Goal: Book appointment/travel/reservation

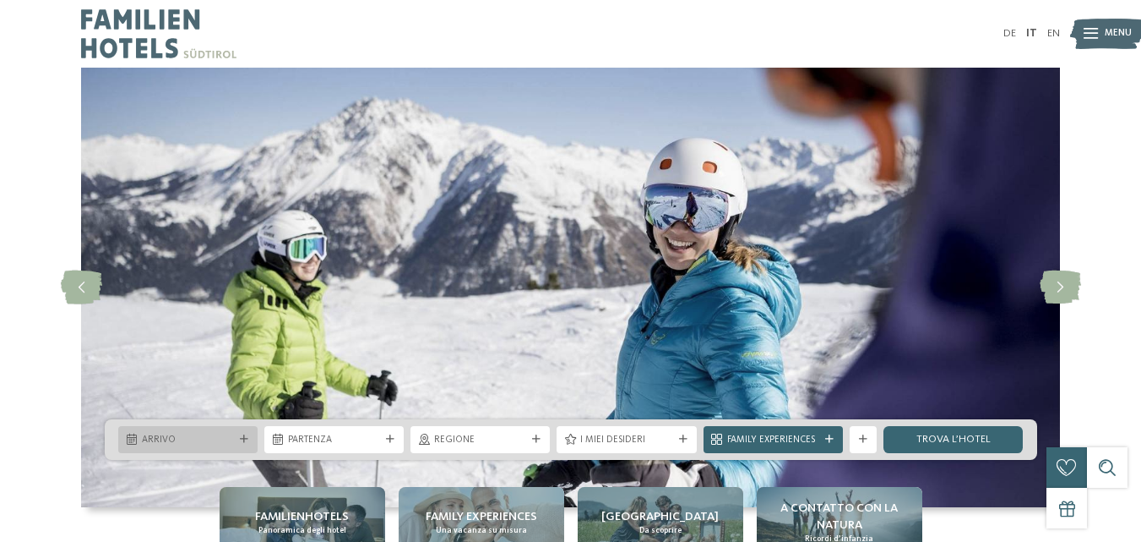
click at [186, 439] on span "Arrivo" at bounding box center [188, 440] width 92 height 14
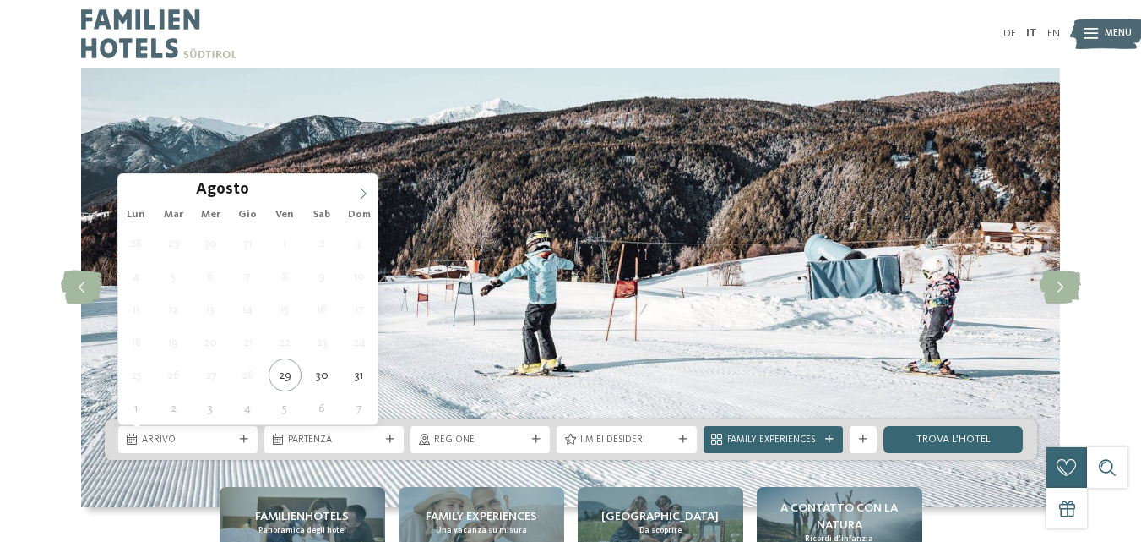
click at [364, 196] on icon at bounding box center [363, 194] width 12 height 12
type div "[DATE]"
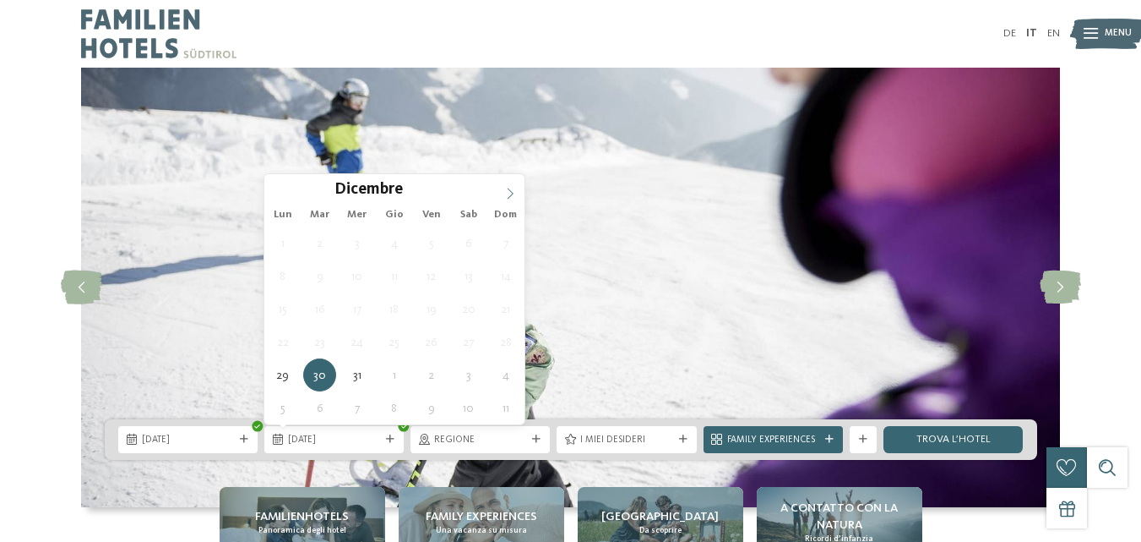
type input "****"
click at [516, 192] on span at bounding box center [510, 188] width 29 height 29
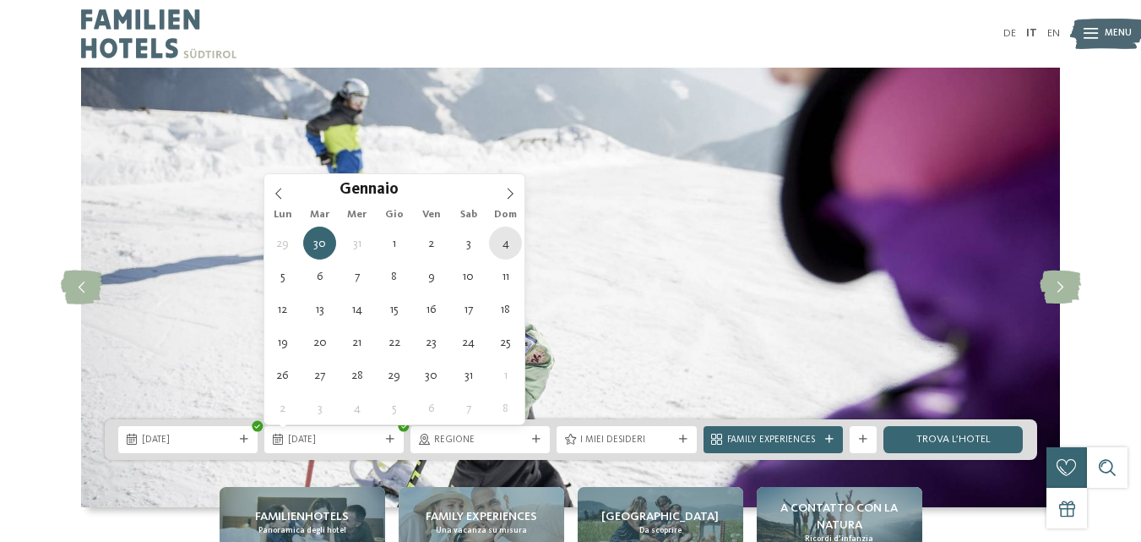
type div "[DATE]"
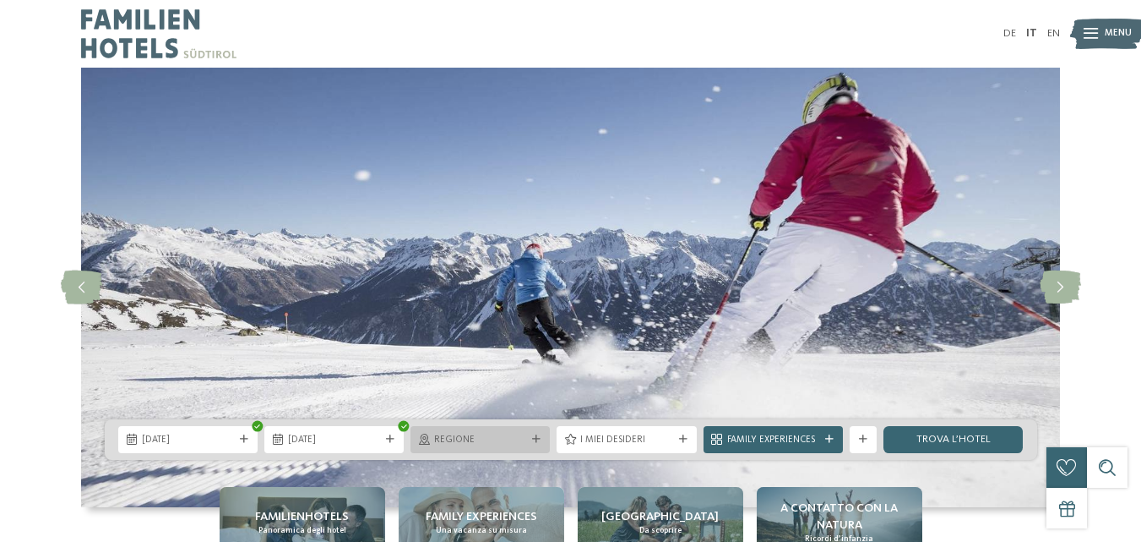
click at [449, 438] on span "Regione" at bounding box center [480, 440] width 92 height 14
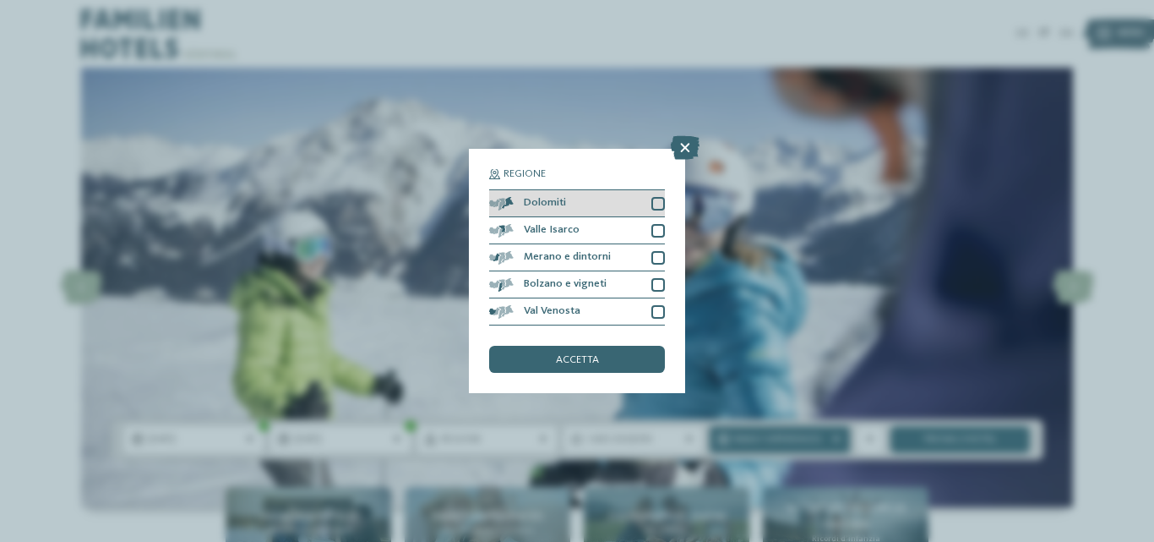
click at [612, 210] on div "Dolomiti" at bounding box center [577, 203] width 176 height 27
click at [591, 352] on div "accetta" at bounding box center [577, 359] width 176 height 27
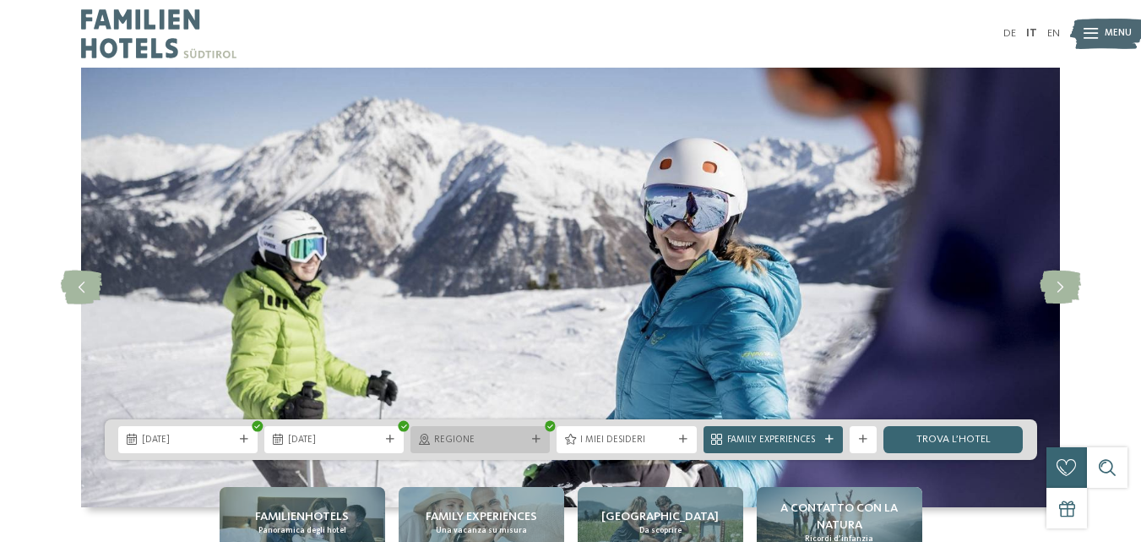
click at [534, 432] on div "Regione" at bounding box center [480, 439] width 139 height 27
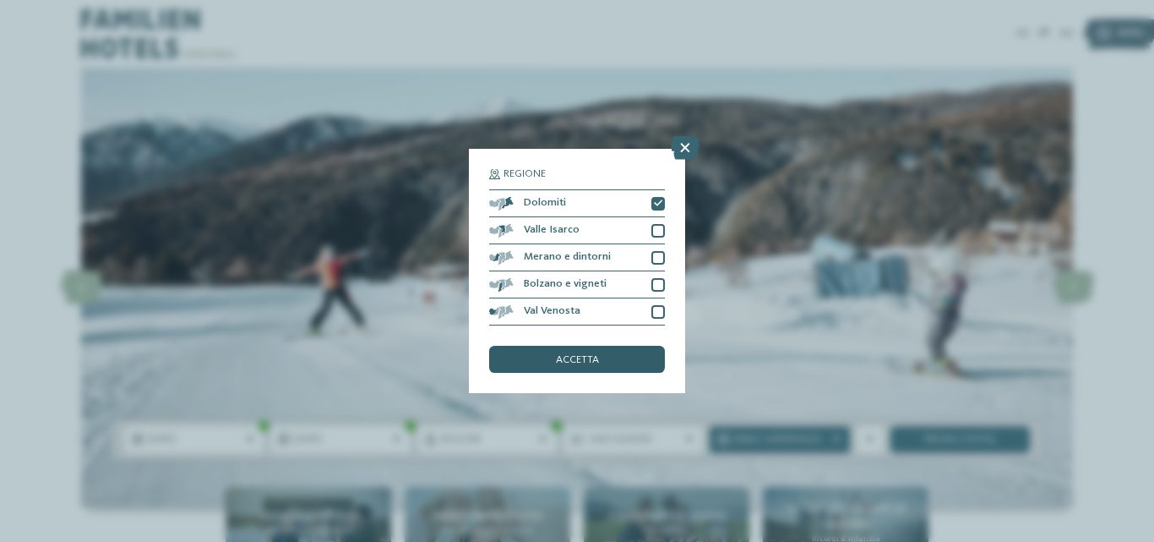
click at [570, 355] on span "accetta" at bounding box center [577, 360] width 43 height 11
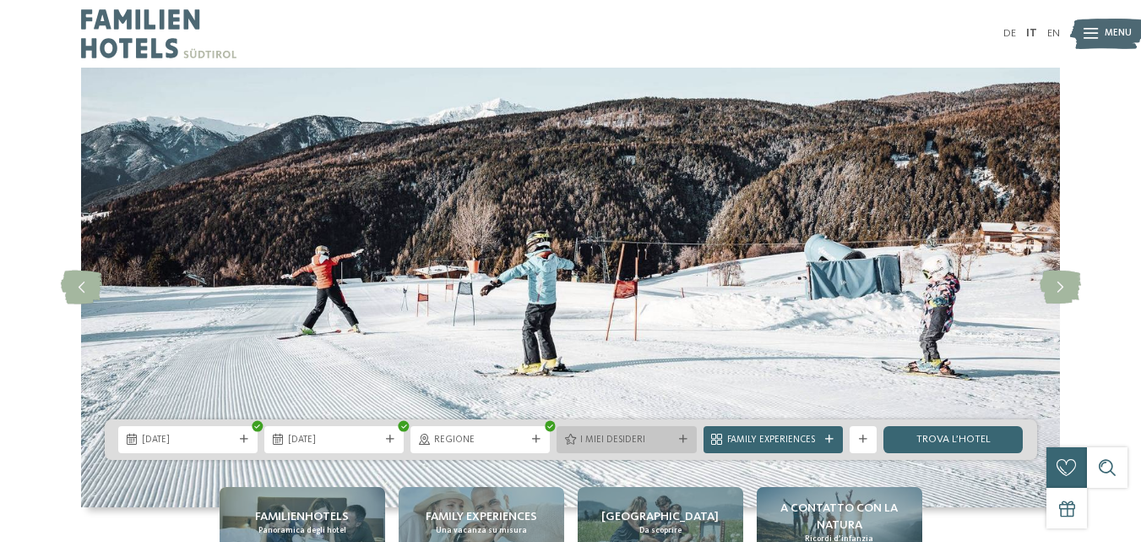
click at [623, 444] on span "I miei desideri" at bounding box center [626, 440] width 92 height 14
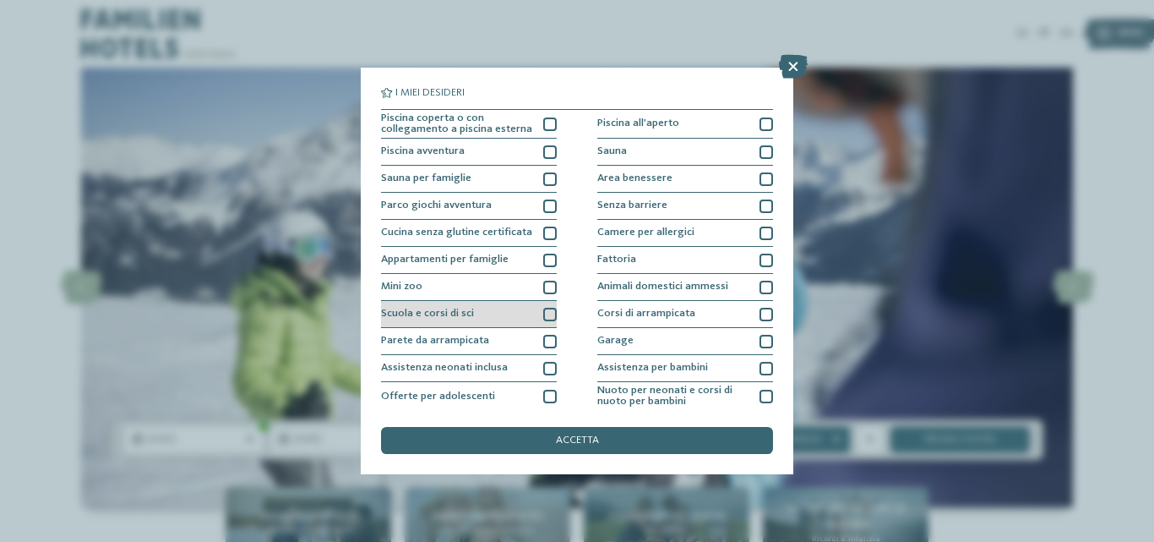
click at [533, 313] on div "Scuola e corsi di sci" at bounding box center [469, 314] width 176 height 27
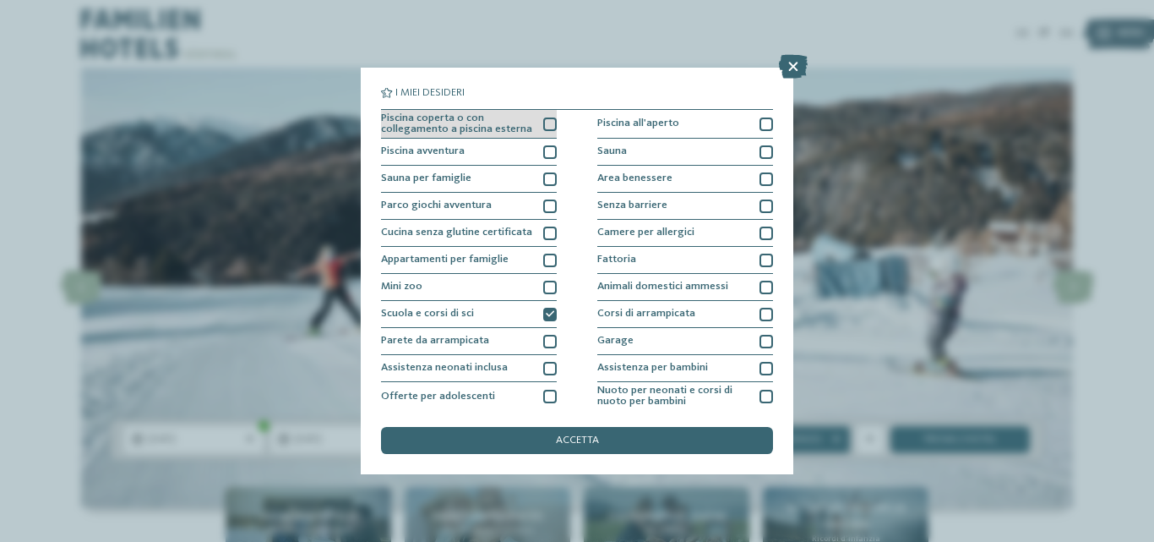
click at [508, 125] on span "Piscina coperta o con collegamento a piscina esterna" at bounding box center [457, 124] width 152 height 22
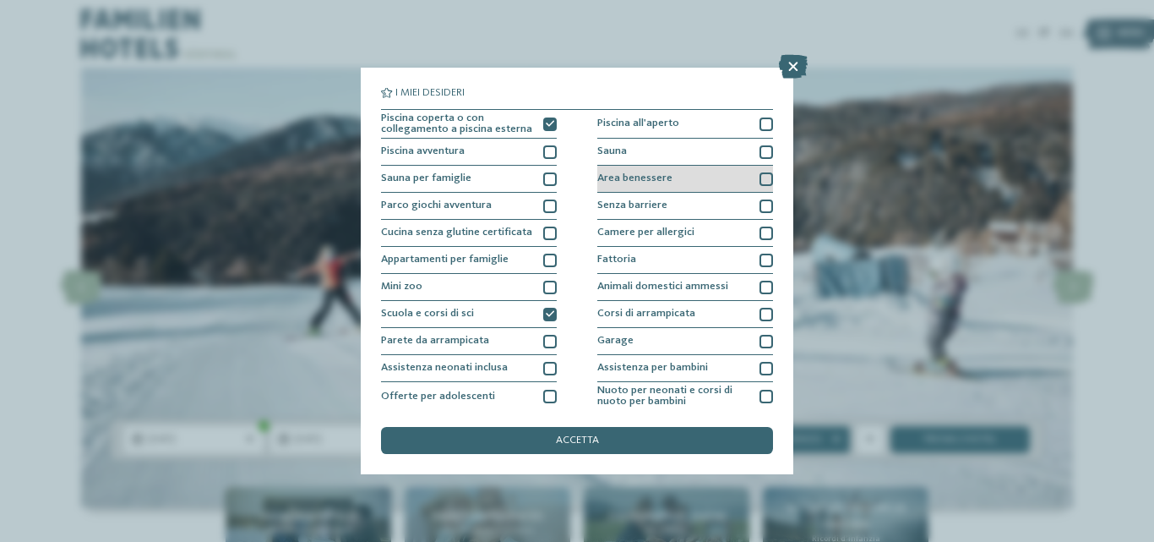
click at [731, 173] on div "Area benessere" at bounding box center [685, 179] width 176 height 27
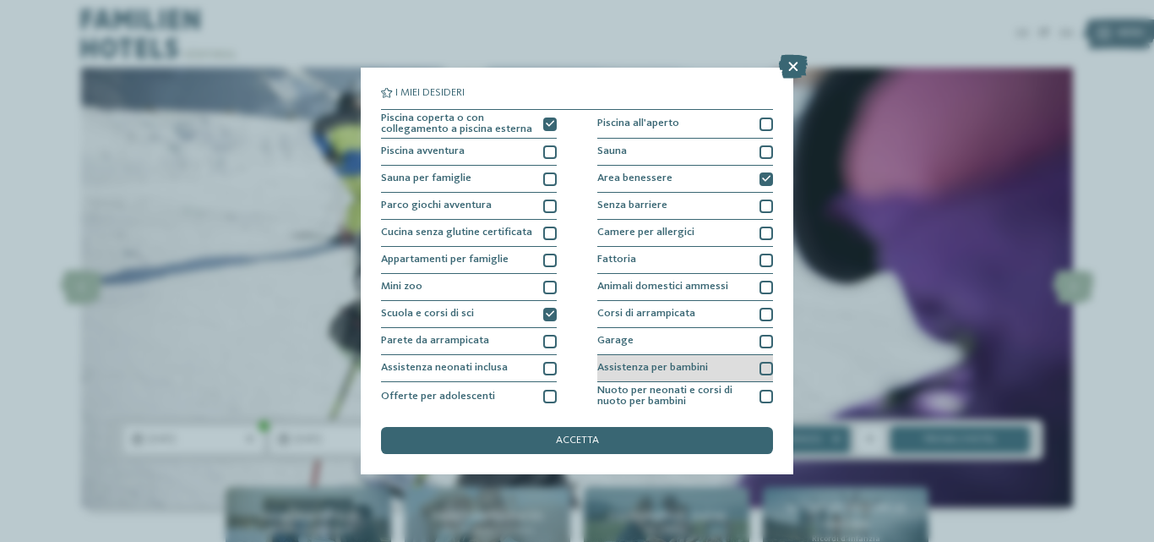
click at [713, 371] on div "Assistenza per bambini" at bounding box center [685, 368] width 176 height 27
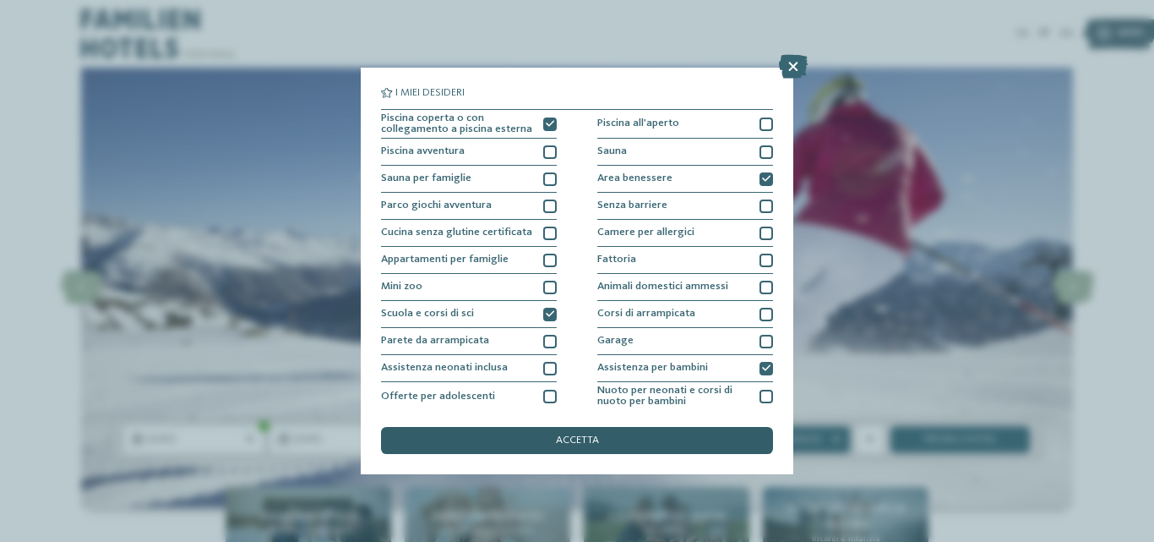
click at [695, 434] on div "accetta" at bounding box center [577, 440] width 392 height 27
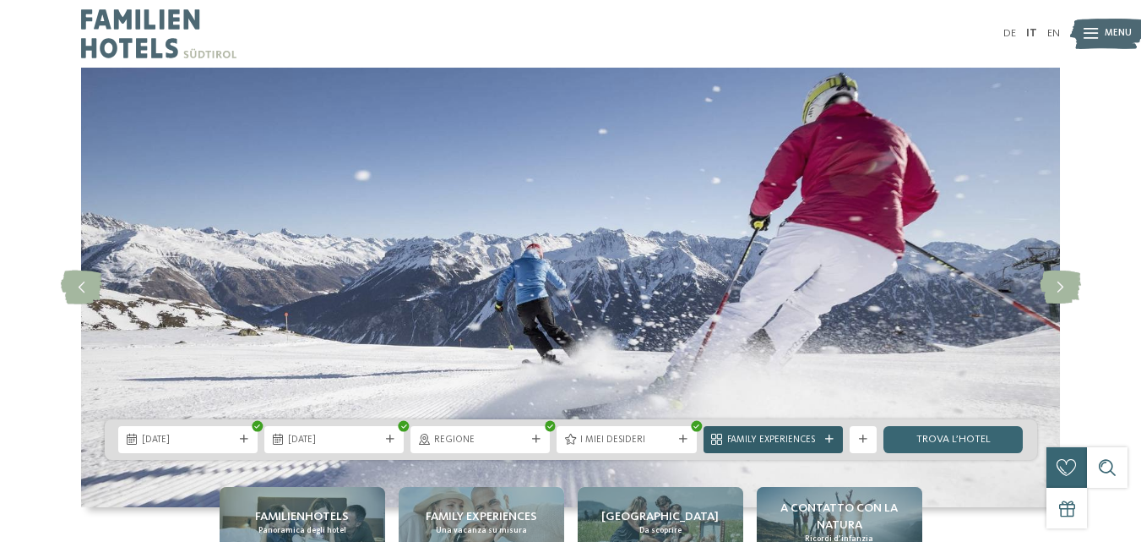
click at [796, 436] on span "Family Experiences" at bounding box center [773, 440] width 92 height 14
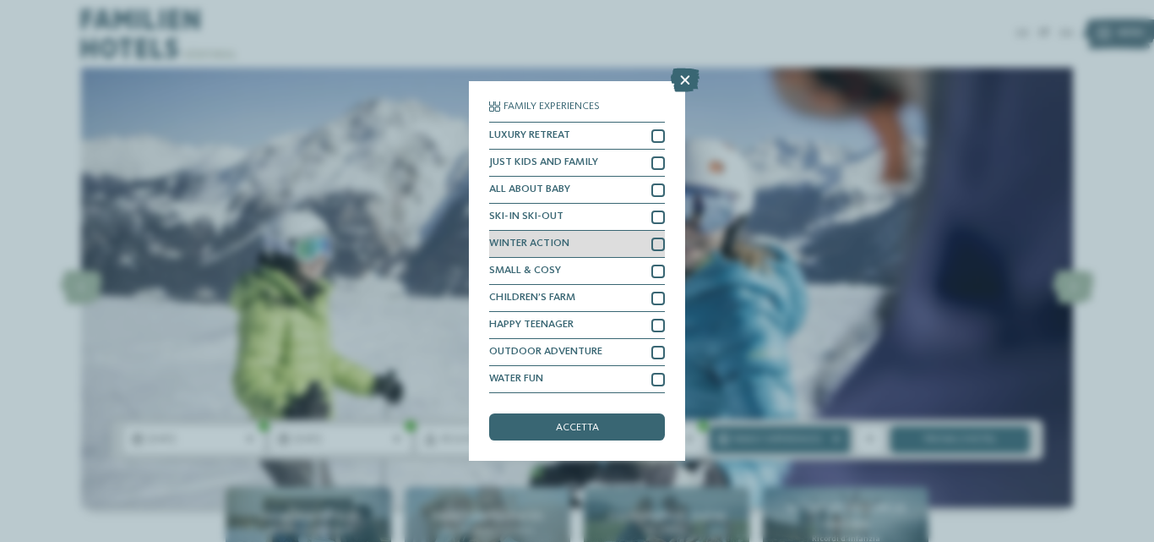
click at [617, 248] on div "WINTER ACTION" at bounding box center [577, 244] width 176 height 27
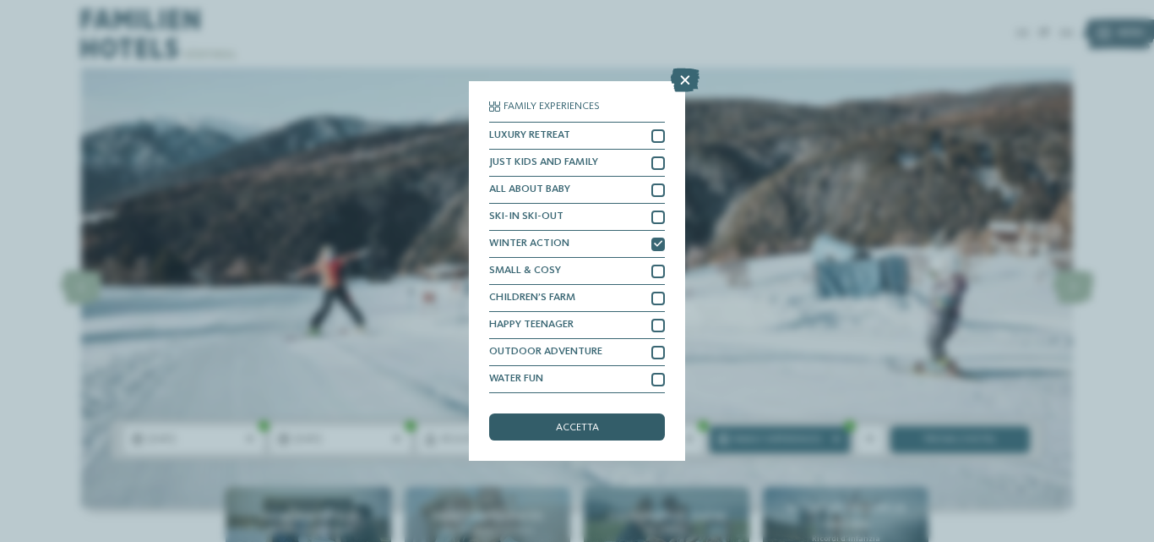
click at [601, 422] on div "accetta" at bounding box center [577, 426] width 176 height 27
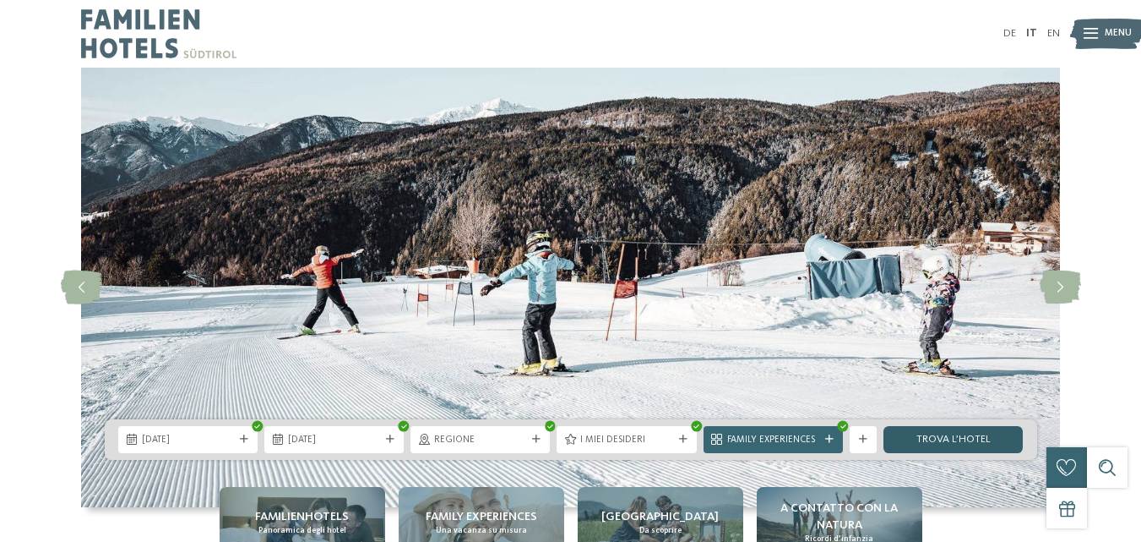
click at [927, 441] on link "trova l’hotel" at bounding box center [953, 439] width 139 height 27
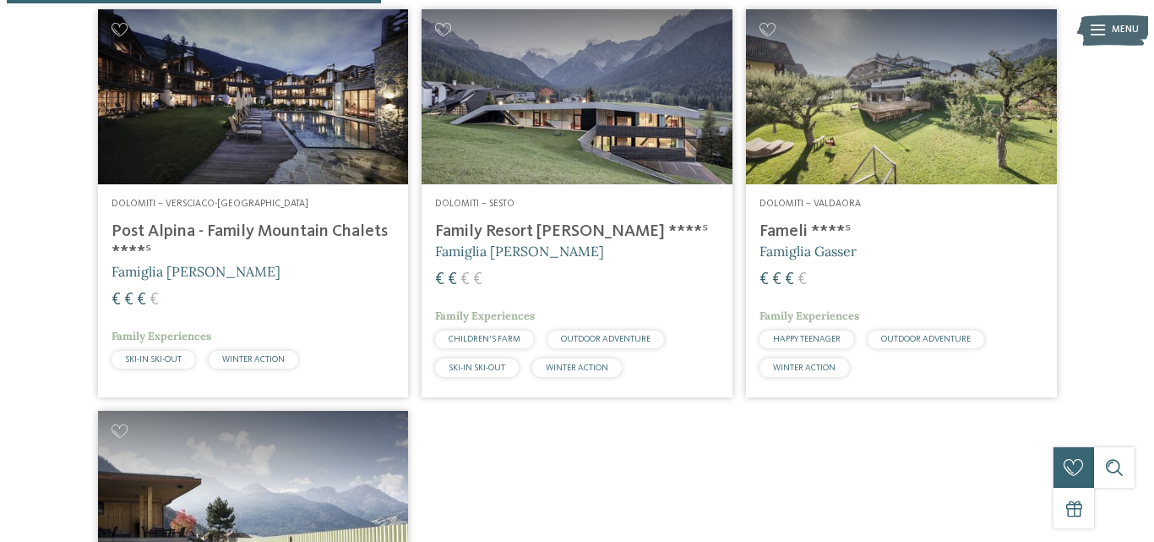
scroll to position [537, 0]
